Goal: Information Seeking & Learning: Check status

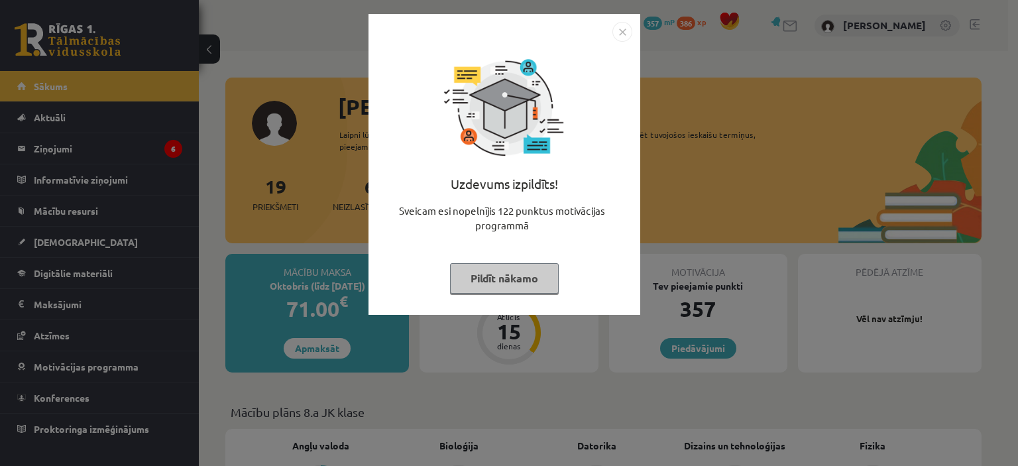
click at [272, 201] on div "Uzdevums izpildīts! Sveicam esi nopelnījis 122 punktus motivācijas programmā Pi…" at bounding box center [509, 233] width 1018 height 466
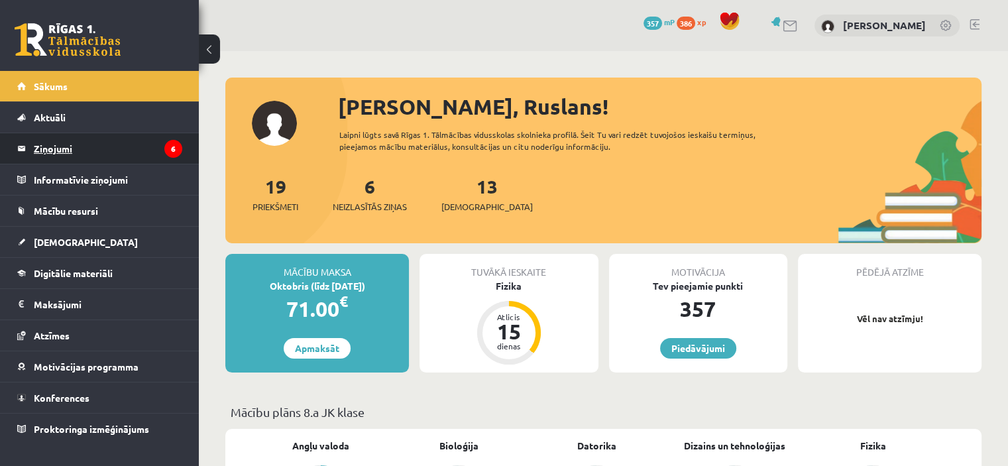
click at [108, 149] on legend "Ziņojumi 6" at bounding box center [108, 148] width 148 height 30
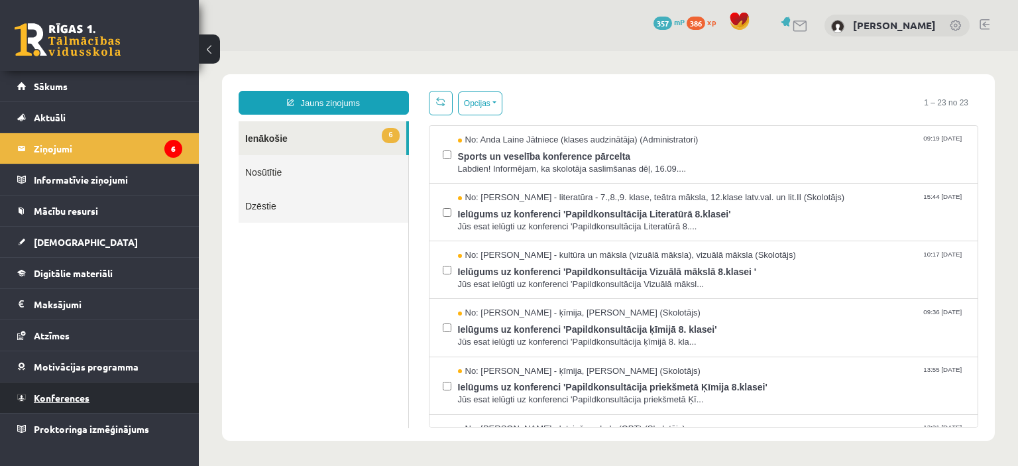
click at [101, 399] on link "Konferences" at bounding box center [99, 397] width 165 height 30
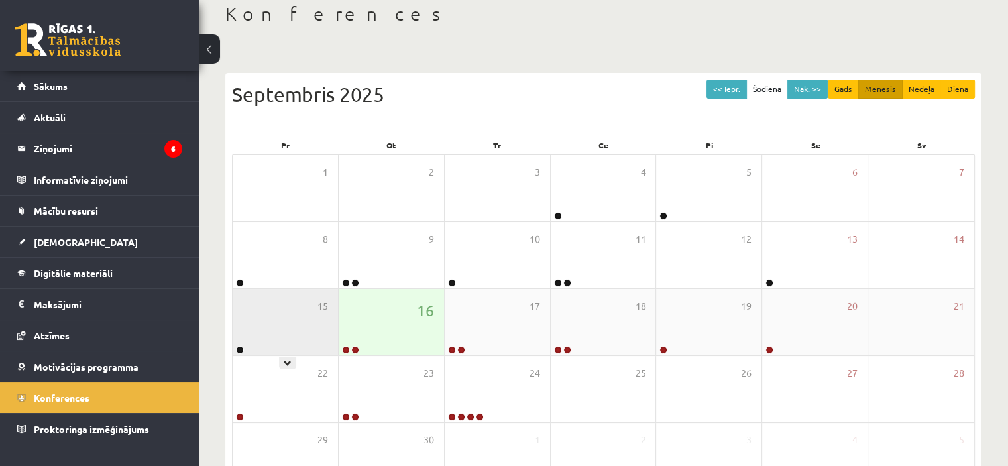
scroll to position [133, 0]
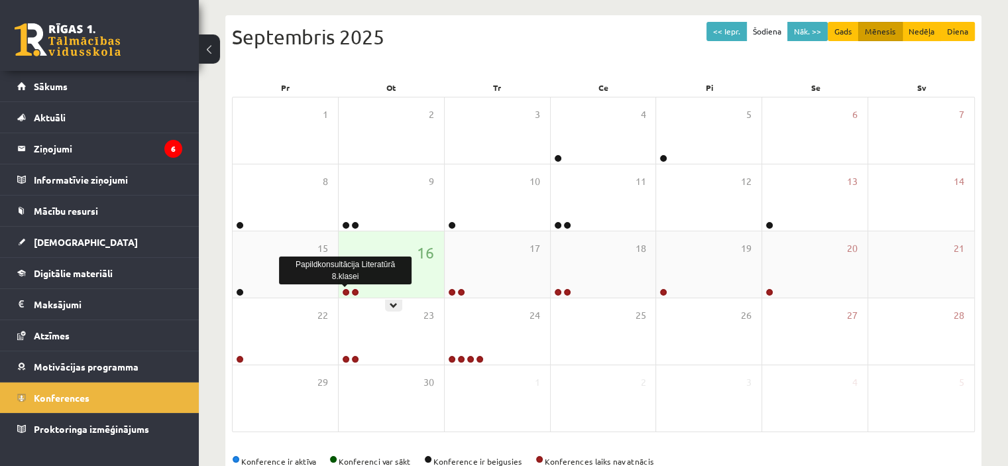
click at [347, 291] on link at bounding box center [346, 292] width 8 height 8
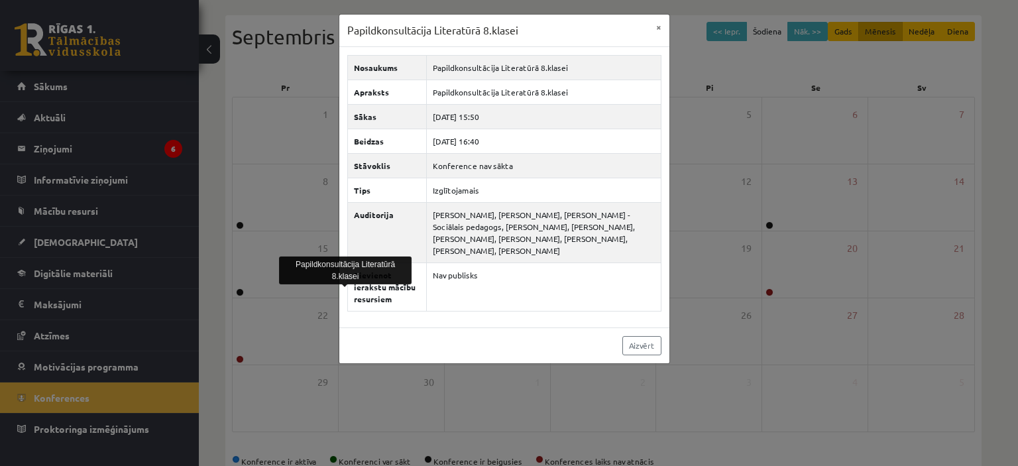
click at [313, 277] on div "Papildkonsultācija Literatūrā 8.klasei" at bounding box center [345, 270] width 133 height 28
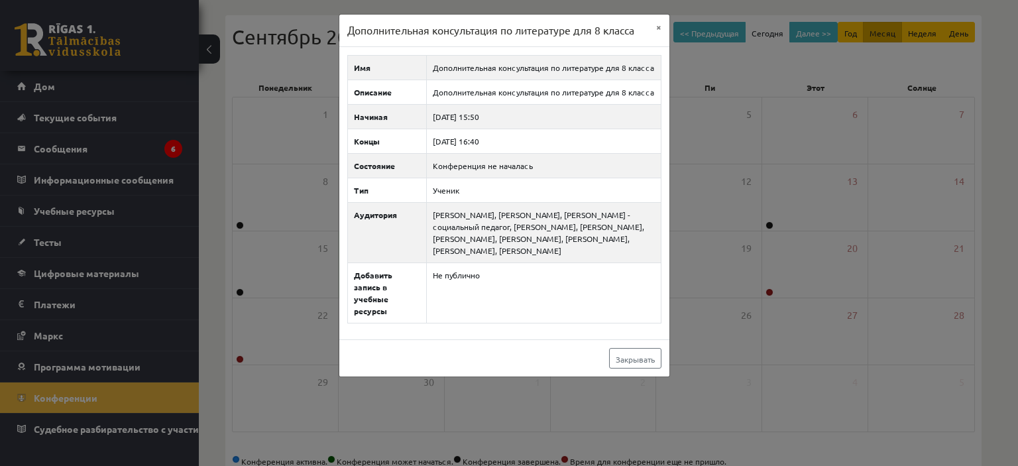
click at [698, 119] on div "Дополнительная консультация по литературе для 8 класса × Имя Дополнительная кон…" at bounding box center [509, 233] width 1018 height 466
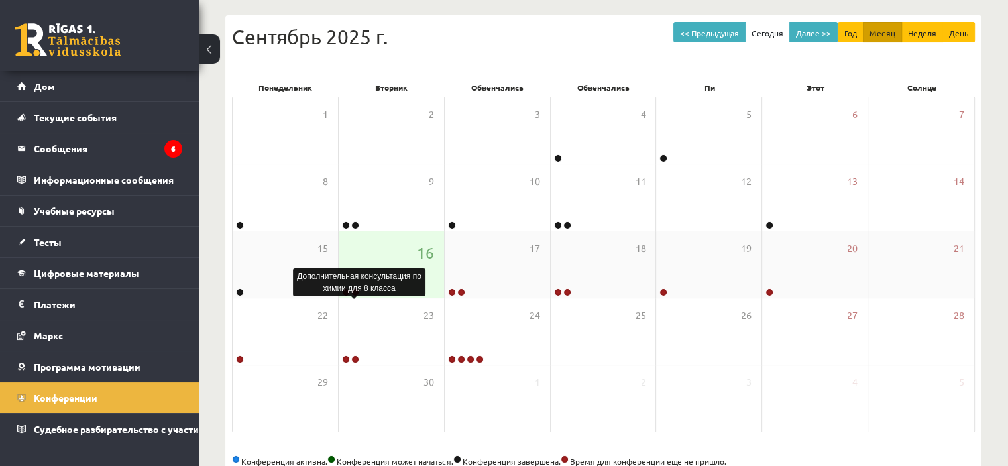
click at [352, 294] on body "0 Подарки 357 депутат 386 опыт [PERSON_NAME] Дом Текущие события Как учиться в …" at bounding box center [504, 100] width 1008 height 466
click at [388, 252] on div "16" at bounding box center [391, 264] width 105 height 66
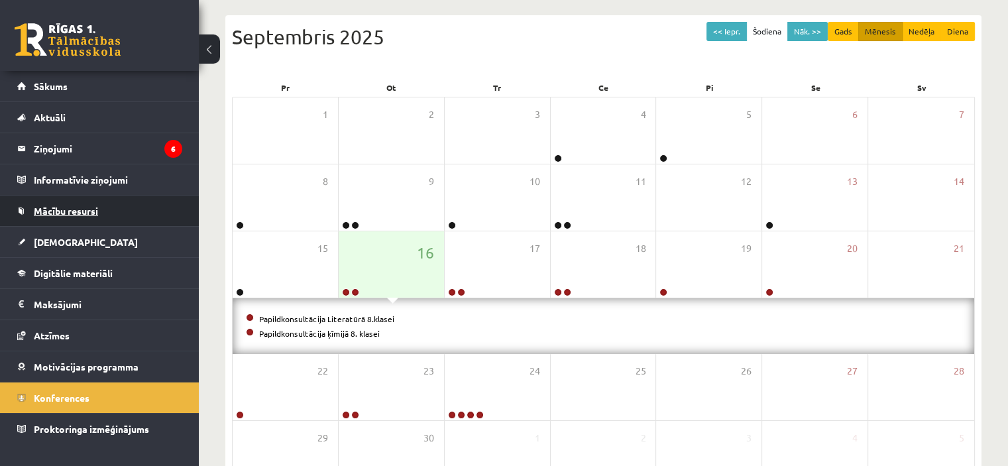
click at [53, 225] on link "Mācību resursi" at bounding box center [99, 210] width 165 height 30
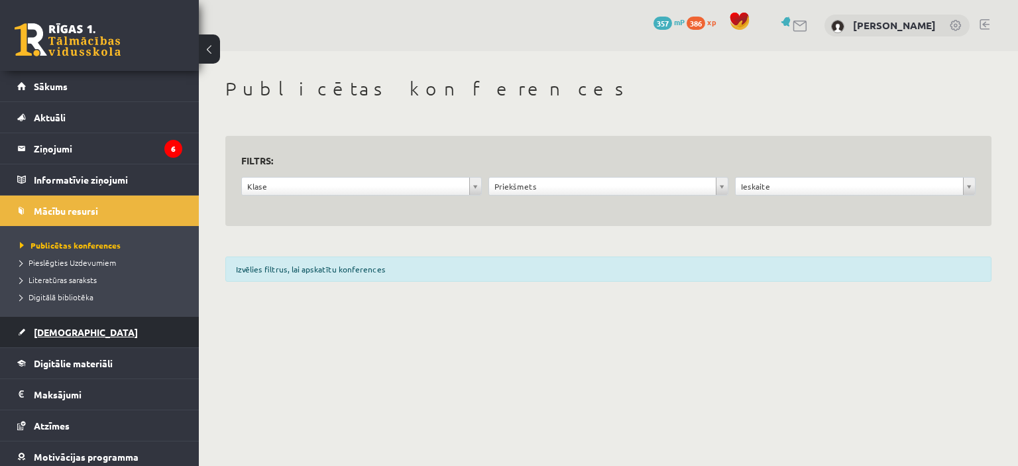
click at [53, 339] on link "[DEMOGRAPHIC_DATA]" at bounding box center [99, 332] width 165 height 30
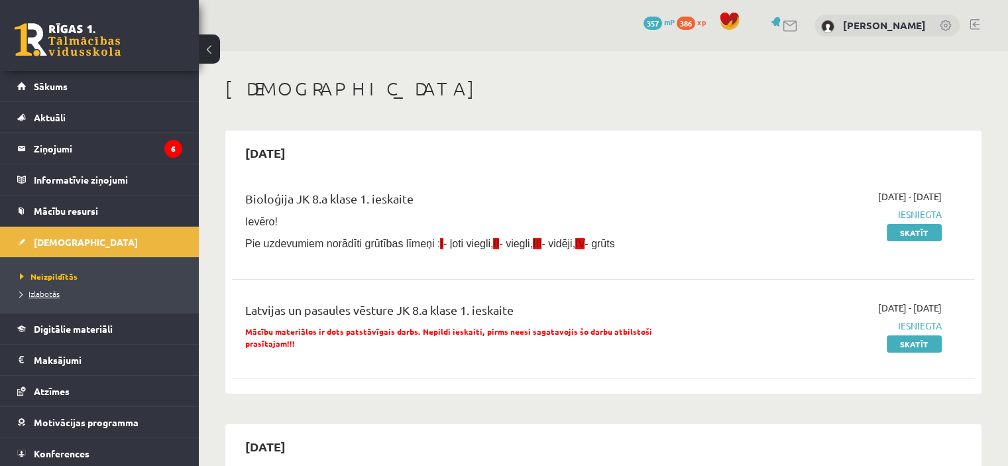
click at [45, 288] on span "Izlabotās" at bounding box center [40, 293] width 40 height 11
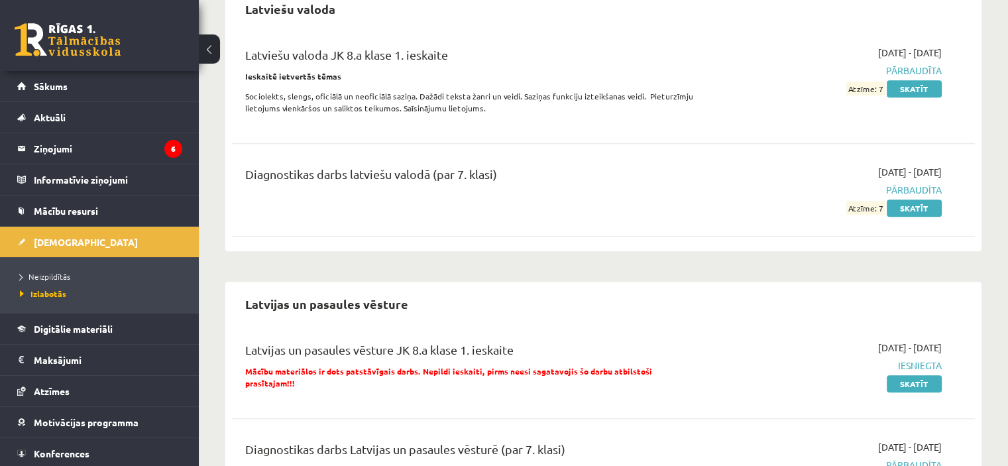
scroll to position [777, 0]
